Goal: Find specific page/section: Find specific page/section

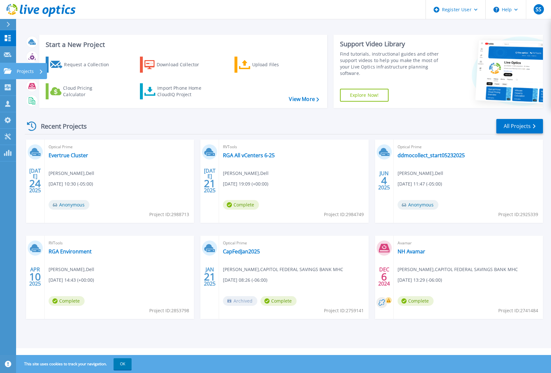
click at [7, 70] on icon at bounding box center [8, 70] width 8 height 5
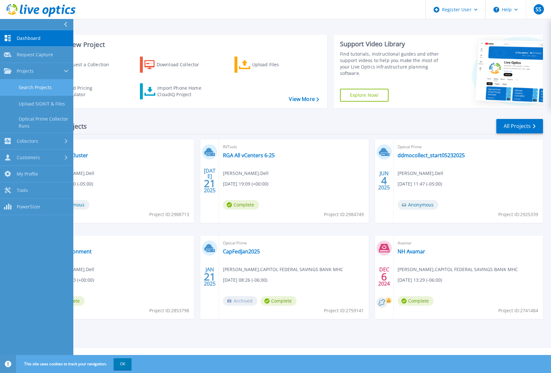
click at [38, 82] on link "Search Projects" at bounding box center [36, 87] width 73 height 16
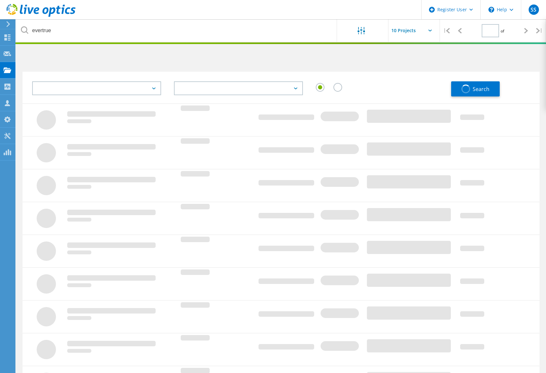
type input "1"
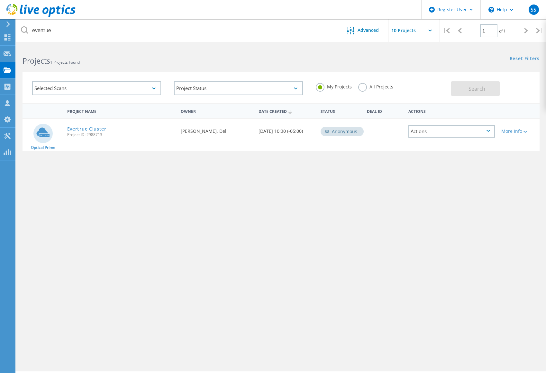
click at [364, 89] on label "All Projects" at bounding box center [375, 86] width 35 height 6
click at [0, 0] on input "All Projects" at bounding box center [0, 0] width 0 height 0
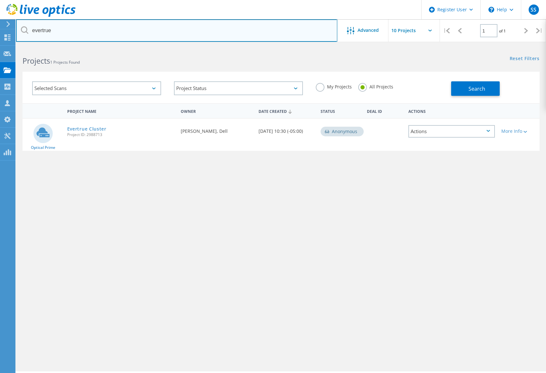
click at [108, 38] on input "evertrue" at bounding box center [176, 30] width 321 height 23
type input "e"
type input "lake regional health"
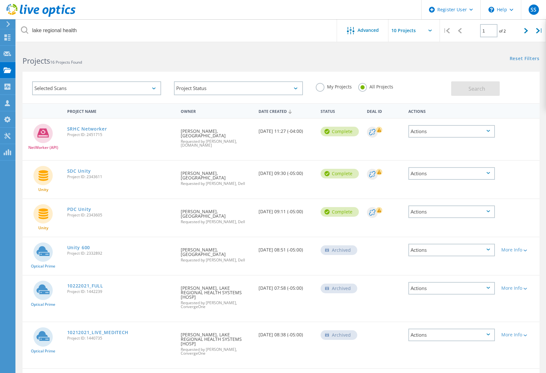
click at [288, 110] on div "Date Created" at bounding box center [286, 111] width 62 height 12
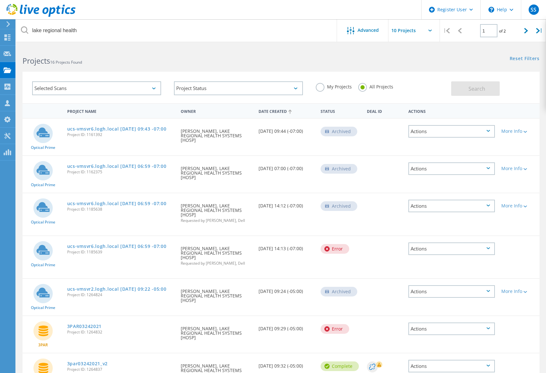
click at [294, 110] on div "Date Created" at bounding box center [286, 111] width 62 height 12
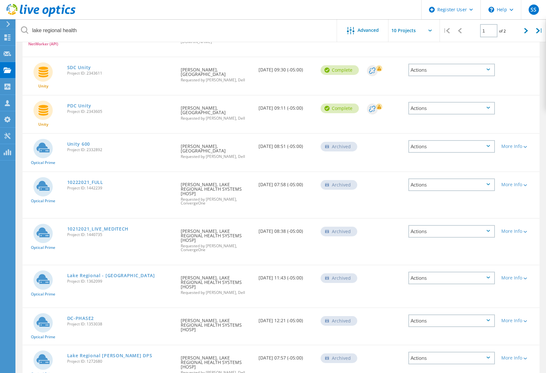
scroll to position [107, 0]
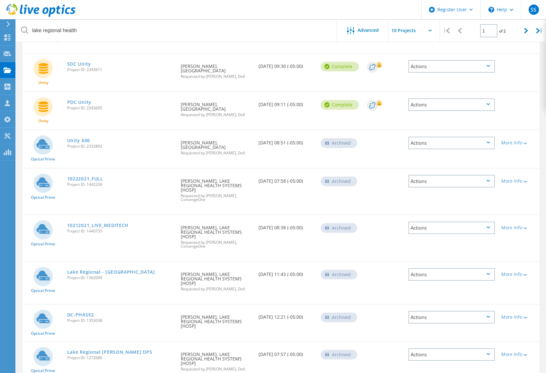
click at [491, 139] on div "Actions" at bounding box center [451, 143] width 87 height 13
click at [437, 121] on div "View Project" at bounding box center [451, 123] width 85 height 10
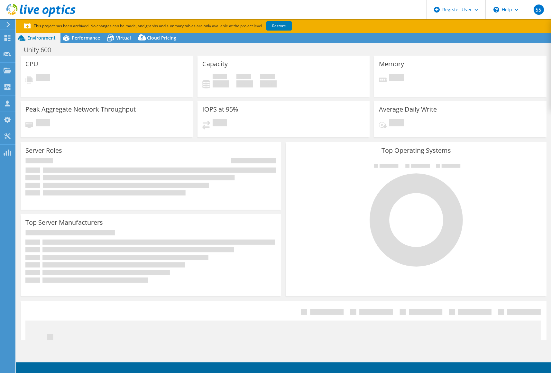
select select "[GEOGRAPHIC_DATA]"
select select "USD"
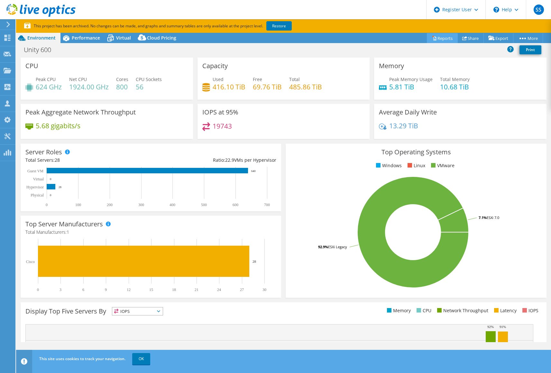
click at [434, 36] on link "Reports" at bounding box center [442, 38] width 31 height 10
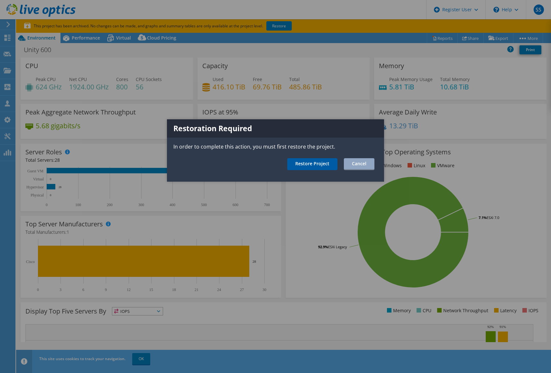
click at [306, 168] on link "Restore Project" at bounding box center [312, 164] width 50 height 12
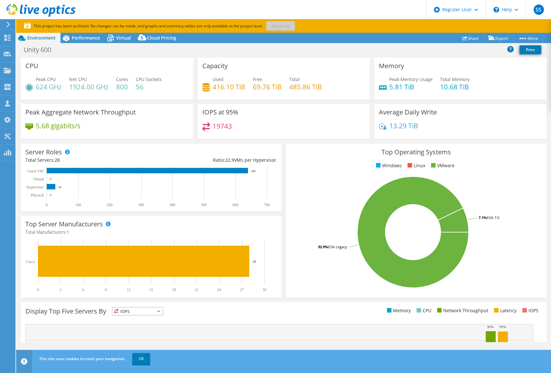
click at [338, 10] on header "SS Dell User Sean Singleton Sean.Singleton@dell.com Dell My Profile Log Out \n …" at bounding box center [275, 9] width 551 height 19
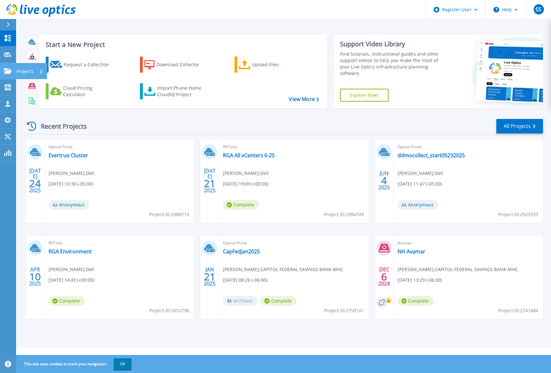
click at [5, 70] on icon at bounding box center [8, 70] width 8 height 5
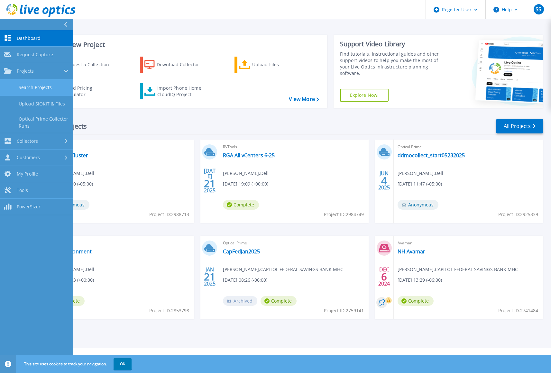
click at [39, 88] on link "Search Projects" at bounding box center [36, 87] width 73 height 16
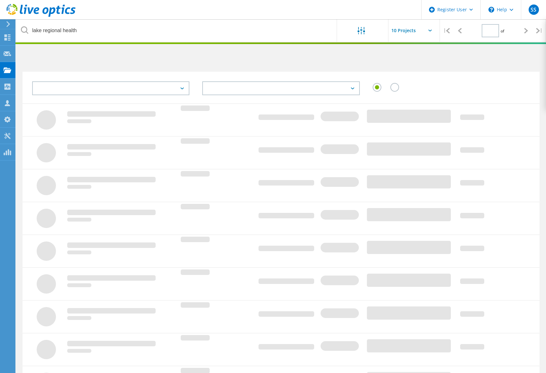
type input "1"
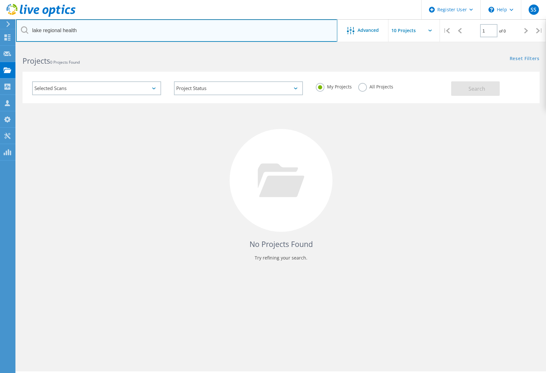
click at [78, 31] on input "lake regional health" at bounding box center [176, 30] width 321 height 23
click at [78, 30] on input "lake regional health" at bounding box center [176, 30] width 321 height 23
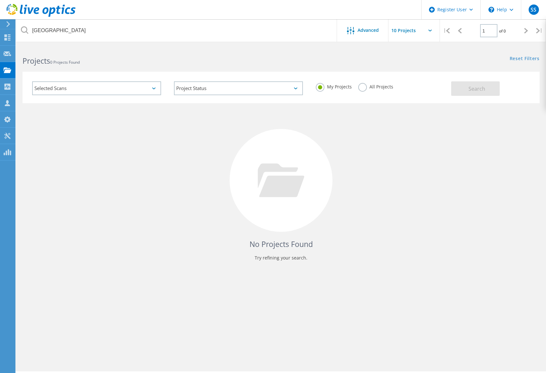
click at [371, 85] on label "All Projects" at bounding box center [375, 86] width 35 height 6
click at [0, 0] on input "All Projects" at bounding box center [0, 0] width 0 height 0
click at [465, 92] on button "Search" at bounding box center [475, 88] width 49 height 14
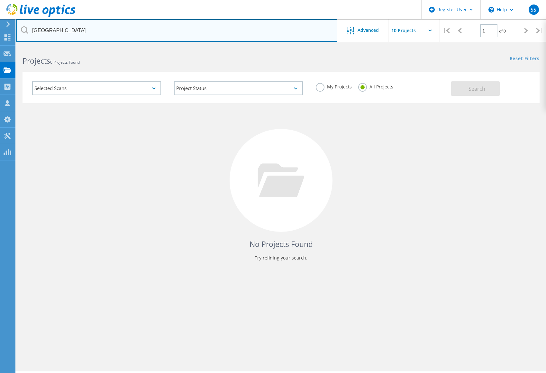
click at [96, 24] on input "lake regional hospital" at bounding box center [176, 30] width 321 height 23
type input "lake regional"
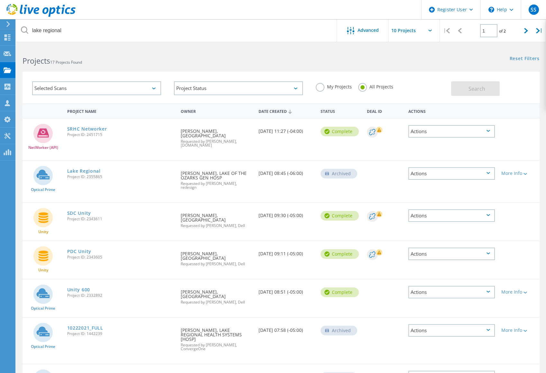
click at [424, 167] on div "Actions" at bounding box center [451, 173] width 87 height 13
click at [434, 152] on div "View Project" at bounding box center [451, 154] width 85 height 10
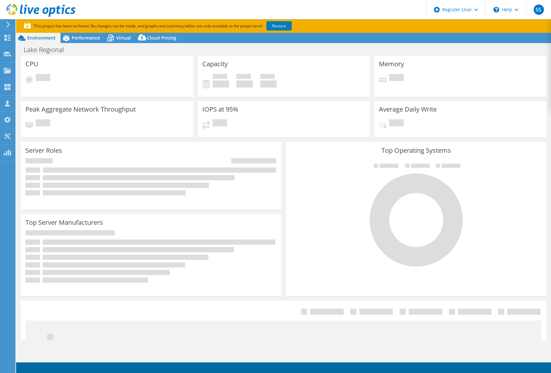
select select "USD"
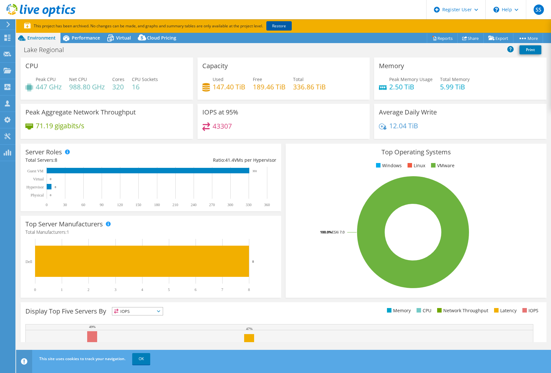
click at [280, 28] on link "Restore" at bounding box center [278, 25] width 25 height 9
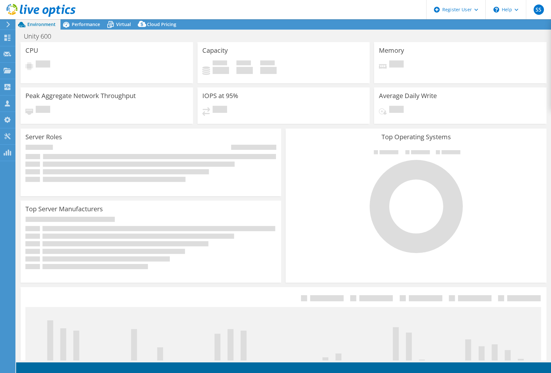
select select "[GEOGRAPHIC_DATA]"
select select "USD"
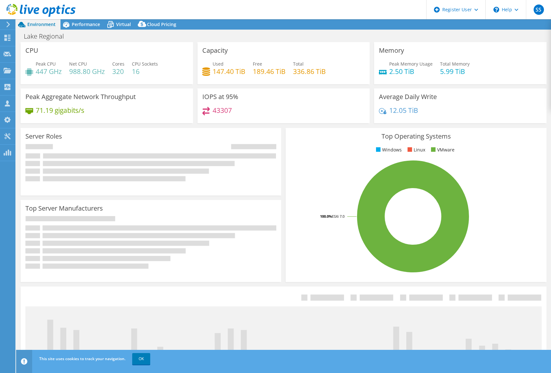
select select "USD"
